Goal: Information Seeking & Learning: Learn about a topic

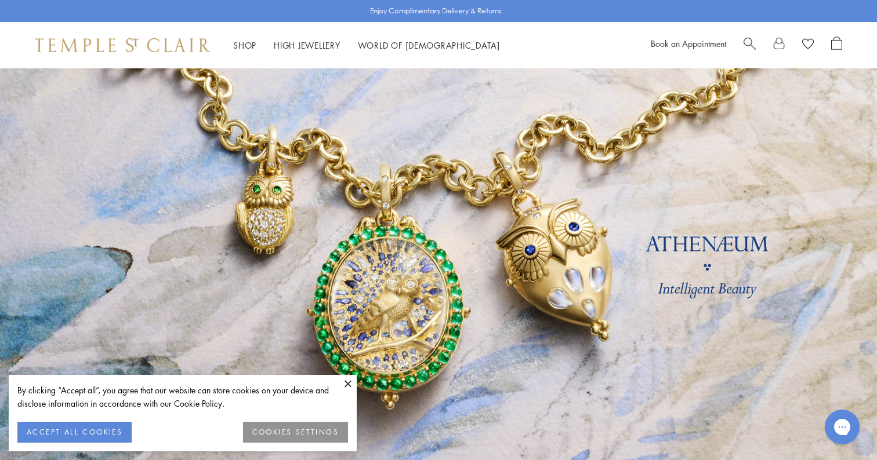
click at [92, 435] on button "ACCEPT ALL COOKIES" at bounding box center [74, 432] width 114 height 21
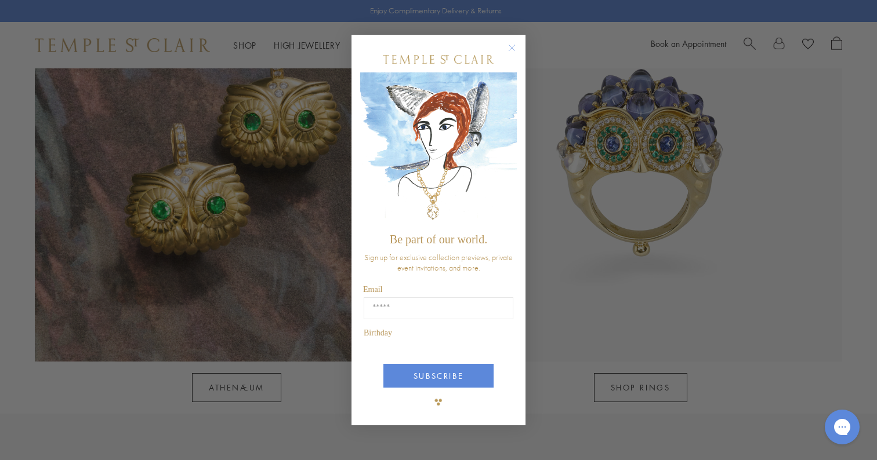
scroll to position [1463, 0]
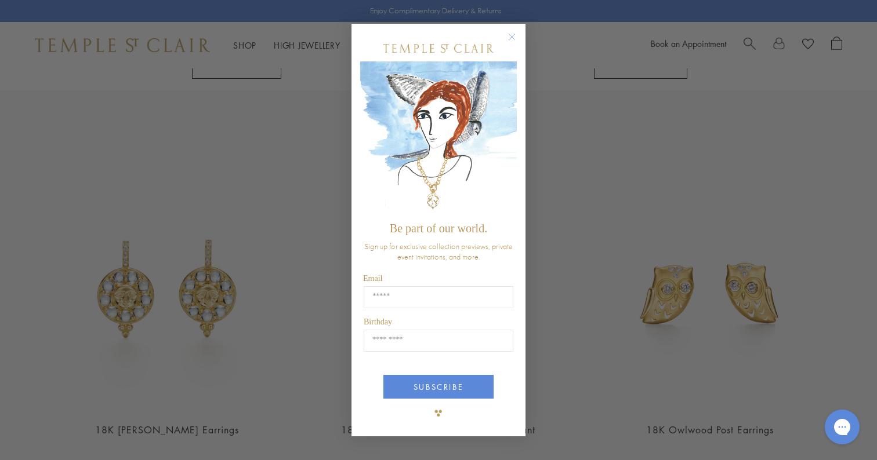
click at [509, 37] on circle "Close dialog" at bounding box center [512, 37] width 14 height 14
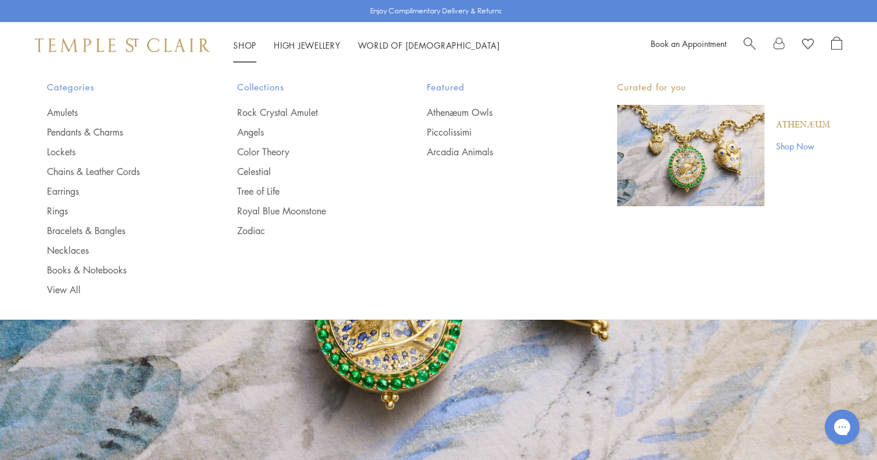
scroll to position [0, 0]
click at [61, 112] on link "Amulets" at bounding box center [119, 112] width 144 height 13
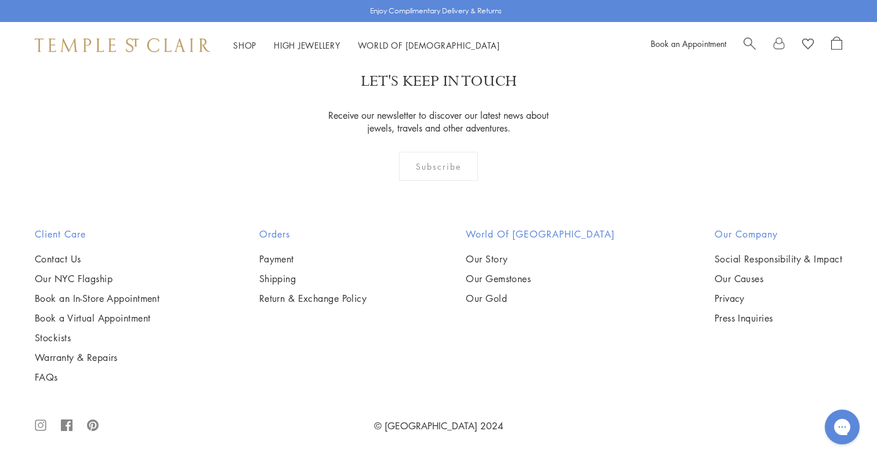
scroll to position [2931, 0]
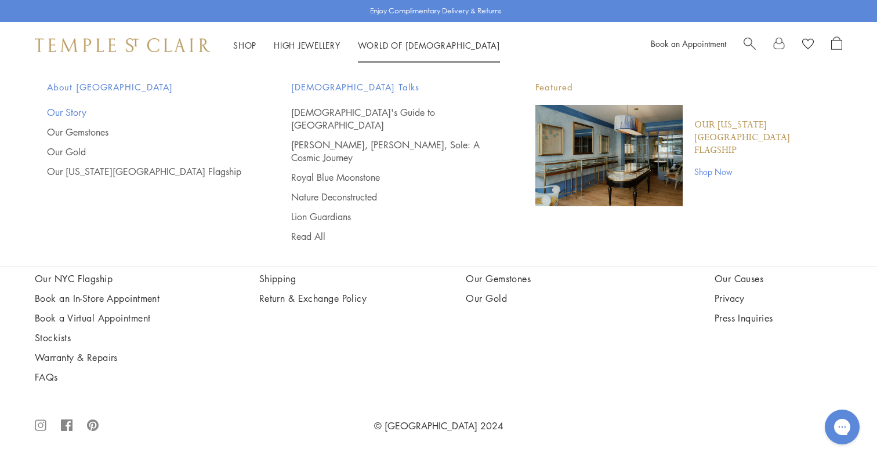
click at [67, 112] on link "Our Story" at bounding box center [146, 112] width 198 height 13
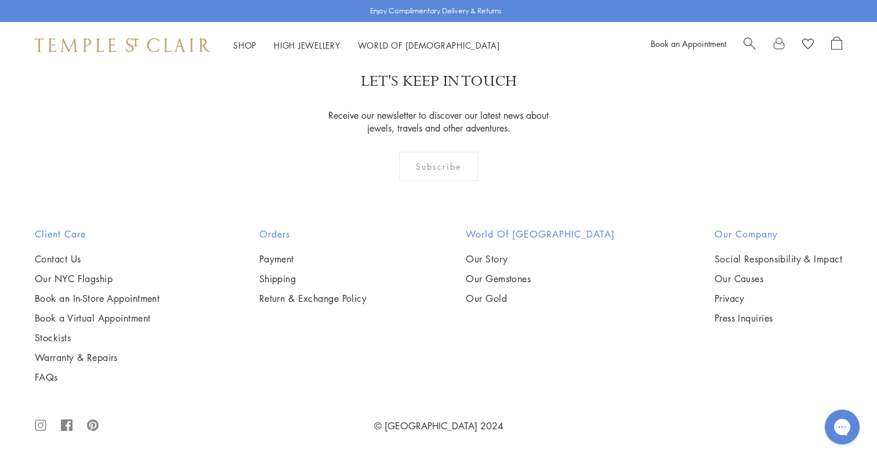
click at [0, 0] on img at bounding box center [0, 0] width 0 height 0
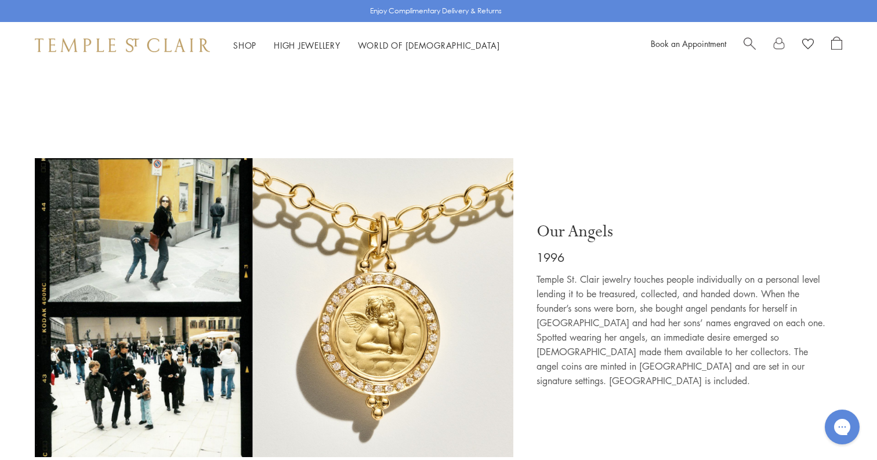
scroll to position [1735, 0]
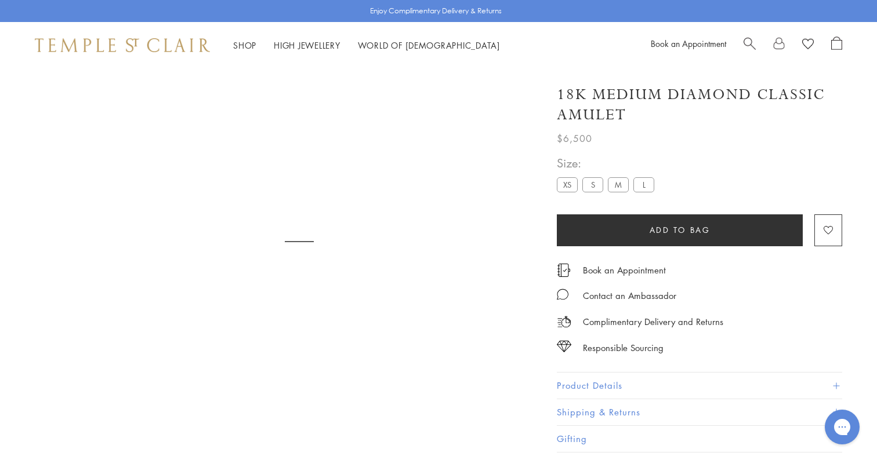
scroll to position [68, 0]
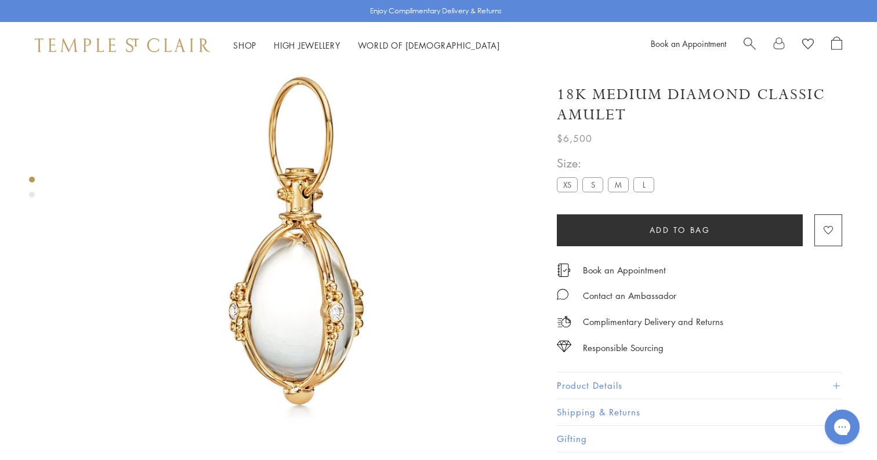
click at [606, 381] on button "Product Details" at bounding box center [699, 386] width 285 height 26
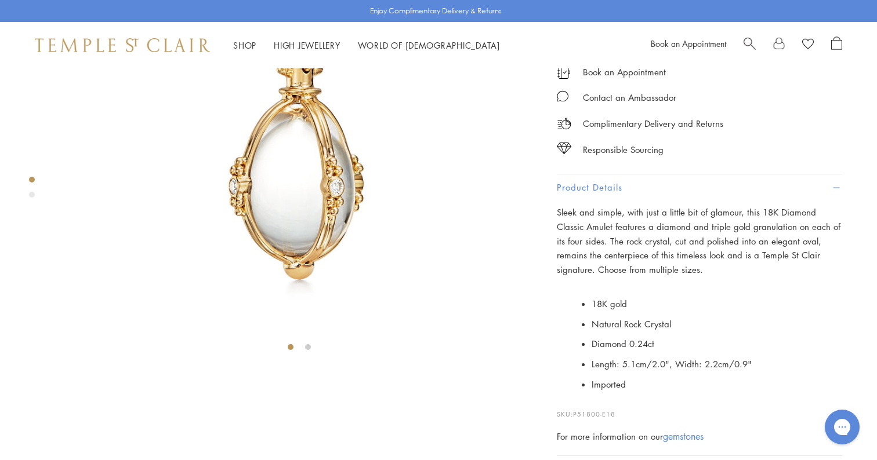
scroll to position [202, 0]
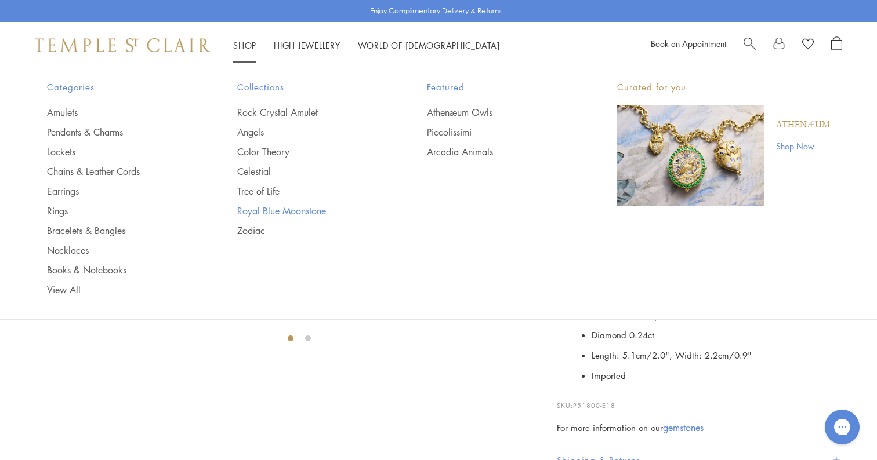
click at [284, 206] on link "Royal Blue Moonstone" at bounding box center [309, 211] width 144 height 13
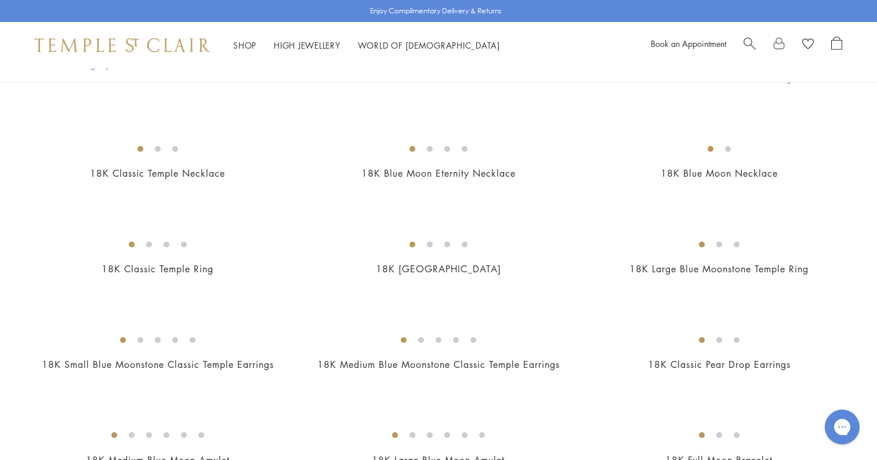
scroll to position [526, 0]
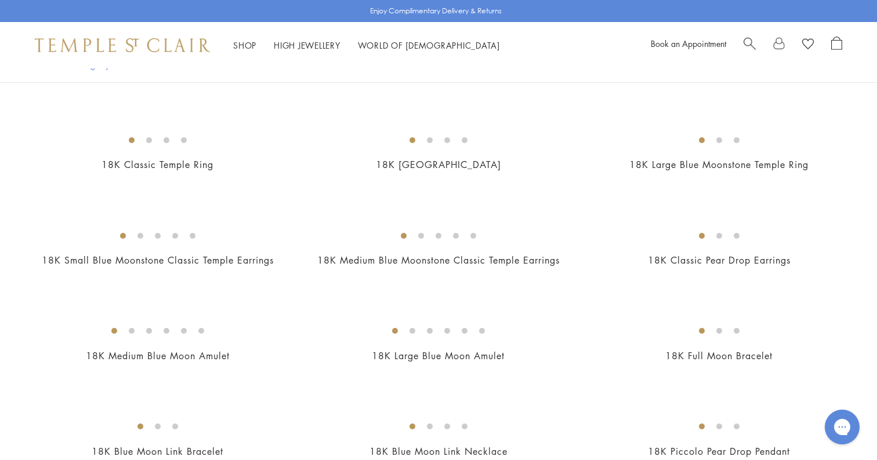
click at [0, 0] on img at bounding box center [0, 0] width 0 height 0
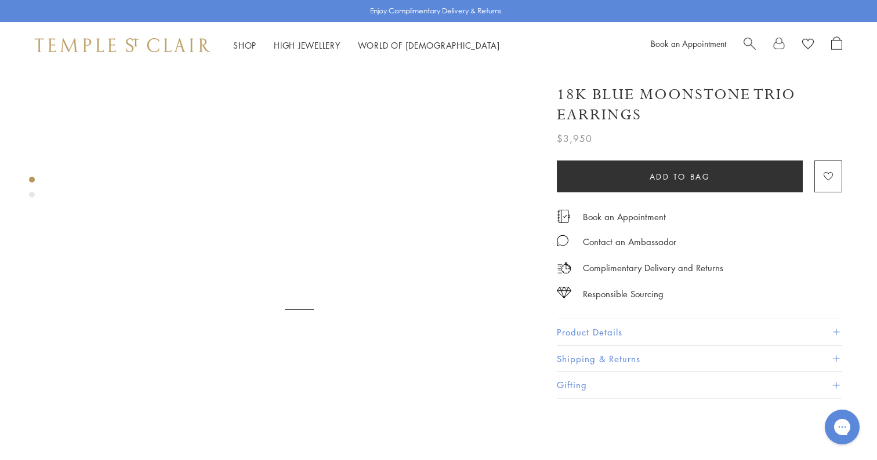
click at [613, 336] on button "Product Details" at bounding box center [699, 332] width 285 height 26
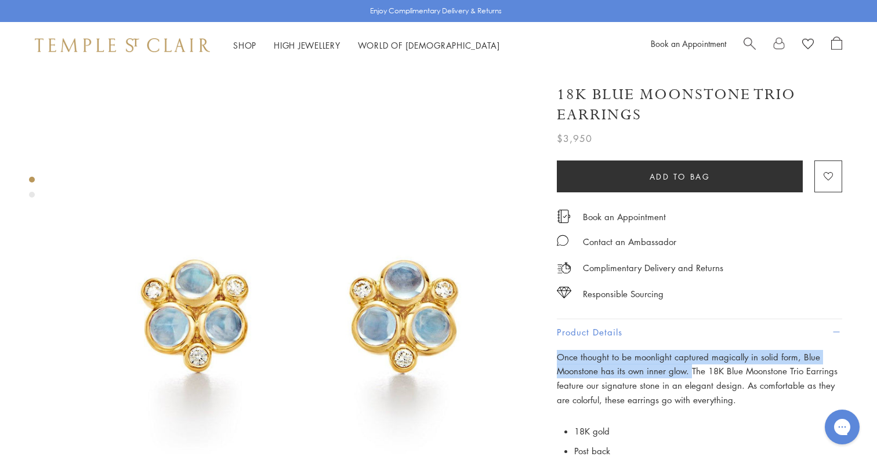
drag, startPoint x: 559, startPoint y: 352, endPoint x: 691, endPoint y: 366, distance: 133.0
click at [691, 366] on span "Once thought to be moonlight captured magically in solid form, Blue Moonstone h…" at bounding box center [697, 378] width 281 height 54
copy span "Once thought to be moonlight captured magically in solid form, Blue Moonstone h…"
